Goal: Navigation & Orientation: Find specific page/section

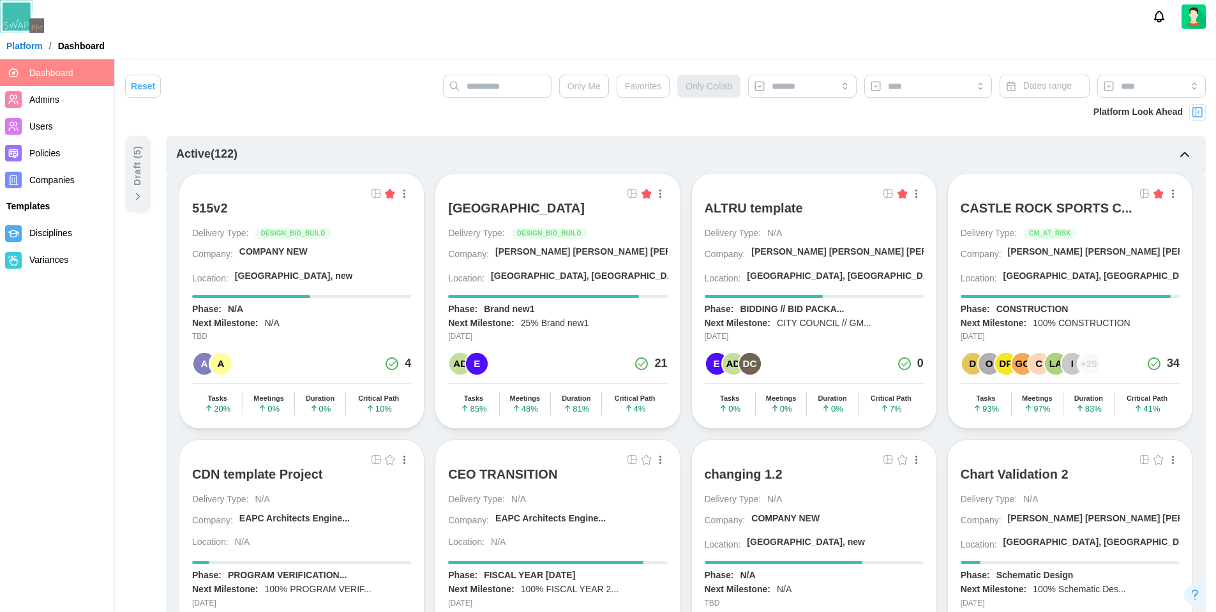
click at [536, 211] on div "[GEOGRAPHIC_DATA]" at bounding box center [516, 207] width 137 height 15
